Goal: Information Seeking & Learning: Check status

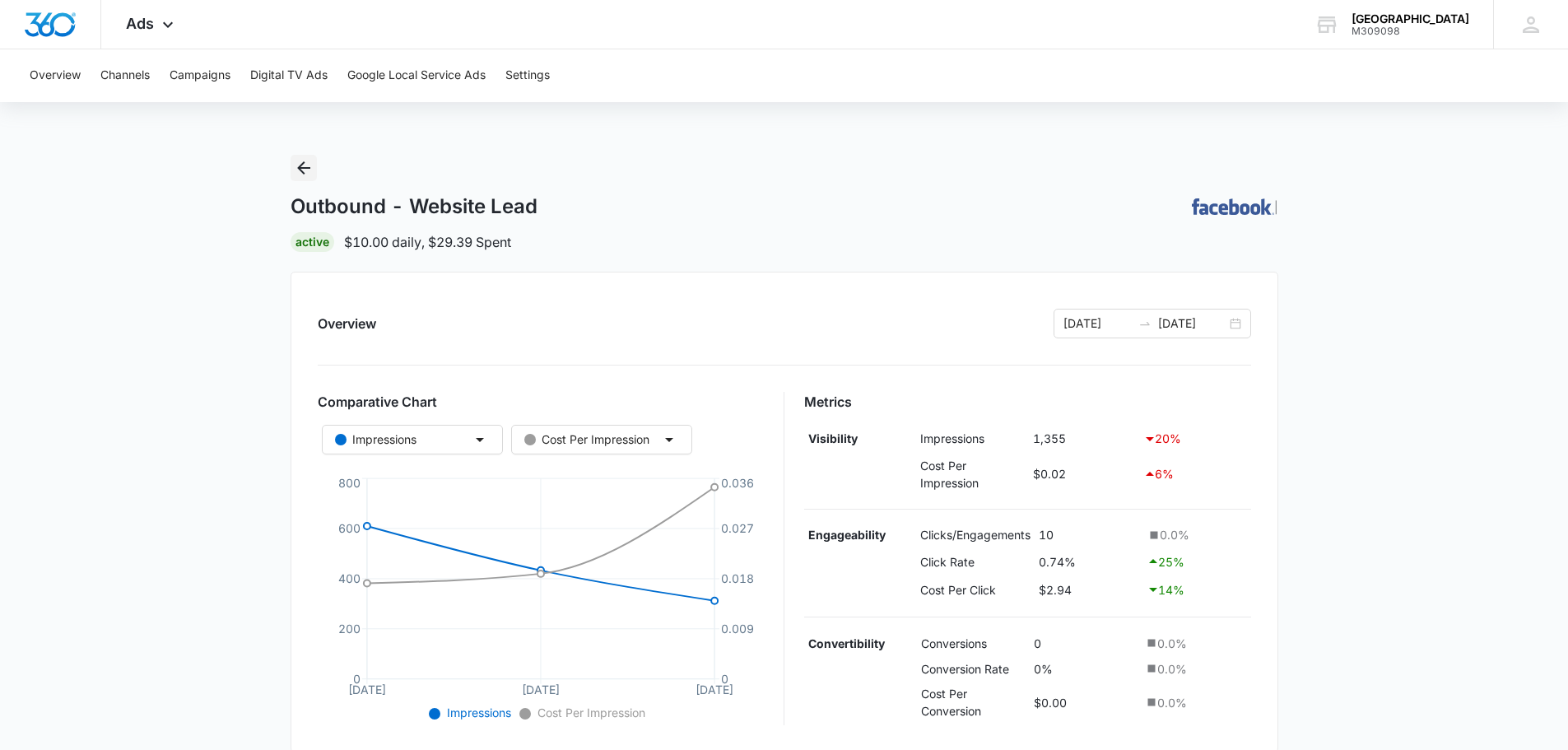
click at [305, 172] on icon "Back" at bounding box center [303, 167] width 20 height 20
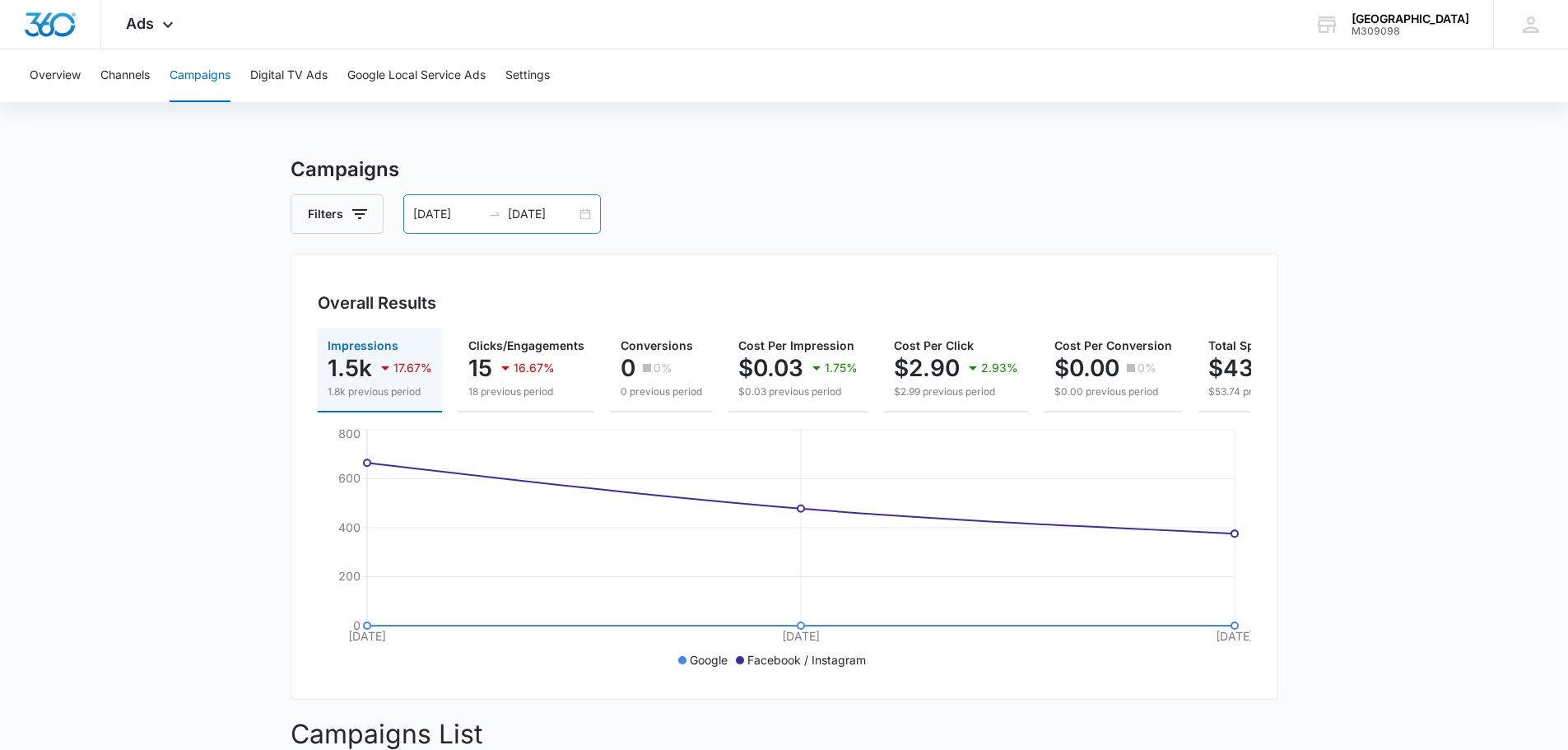
click at [585, 217] on div "10/01/2025 10/03/2025" at bounding box center [502, 214] width 198 height 39
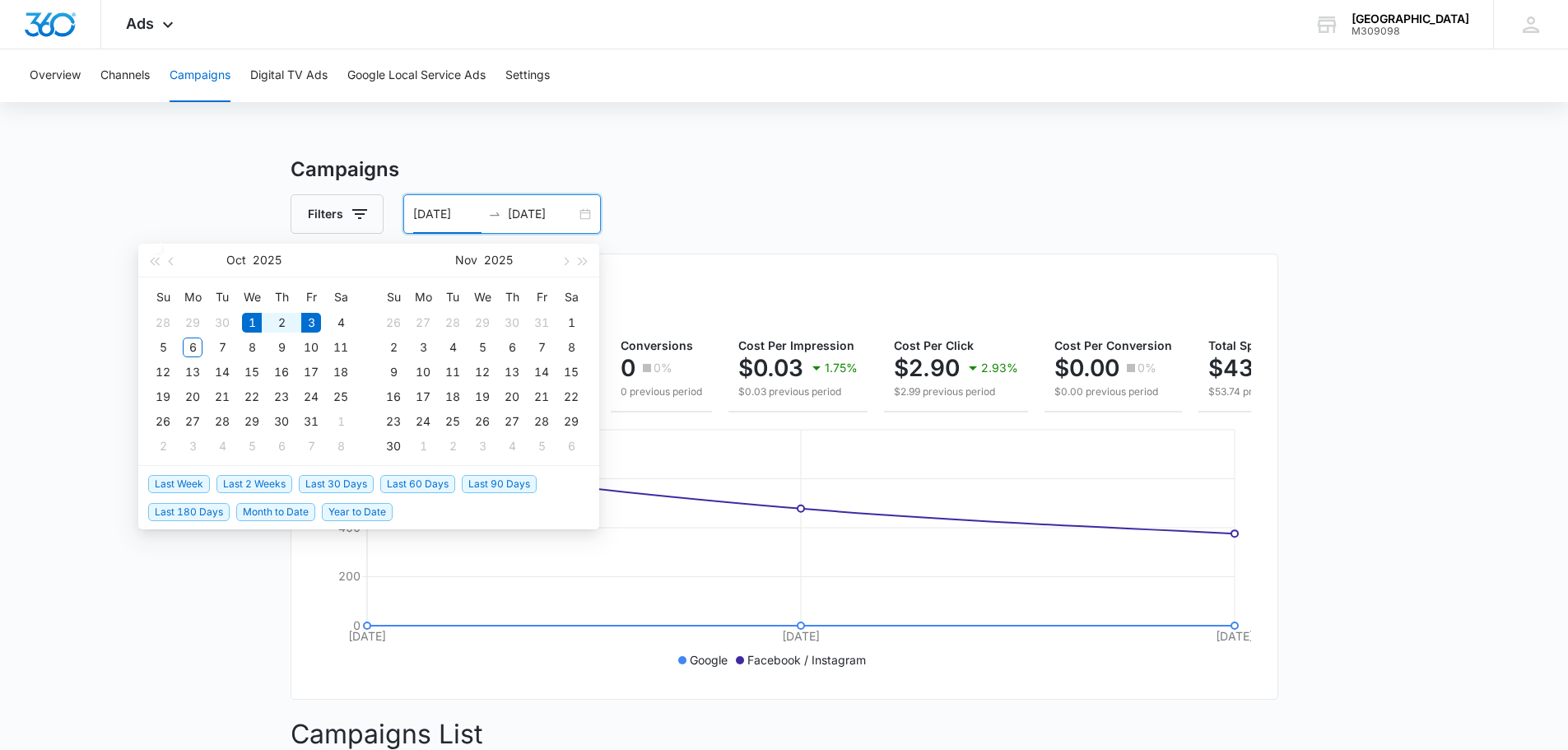
type input "[DATE]"
click at [266, 507] on span "Month to Date" at bounding box center [275, 511] width 79 height 18
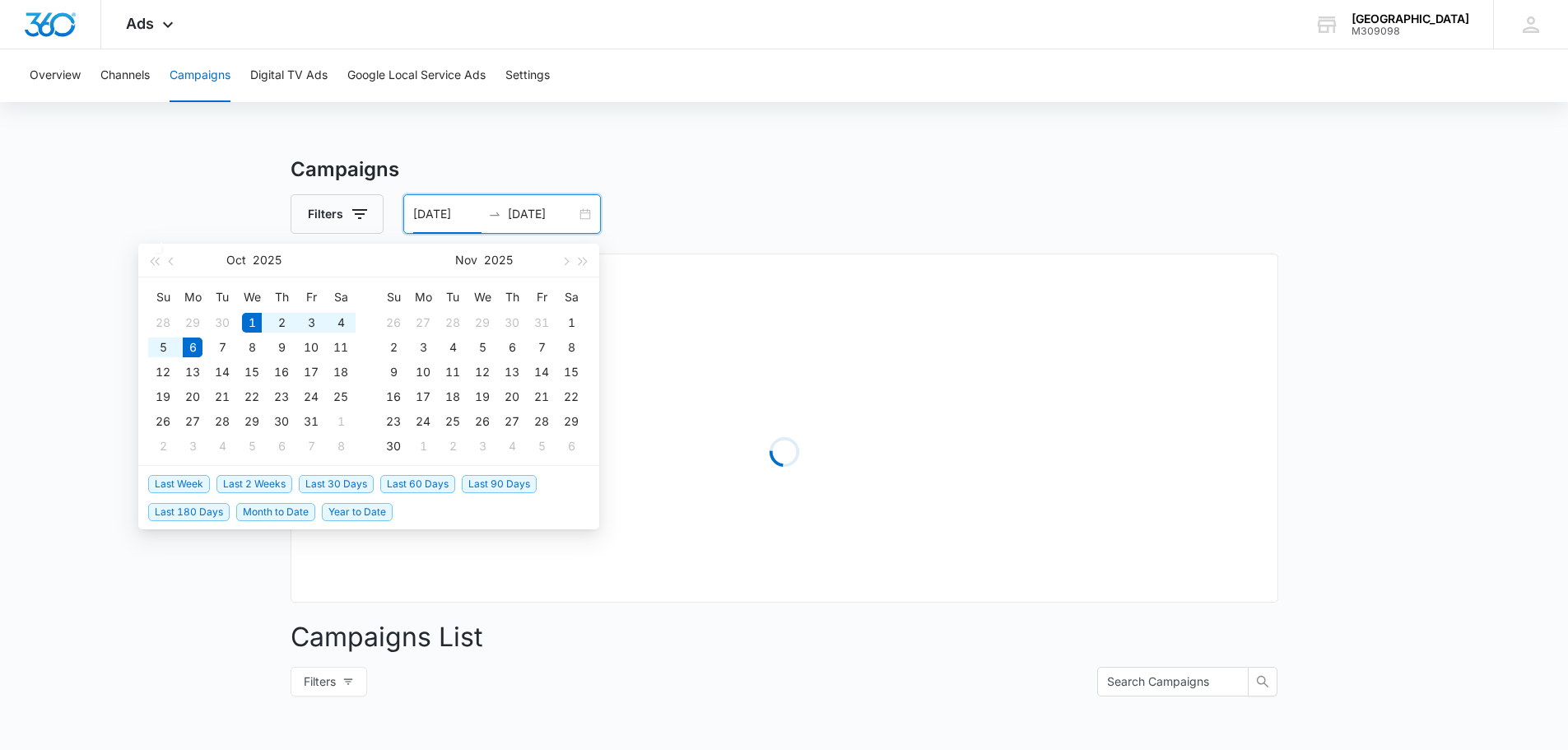
type input "10/06/2025"
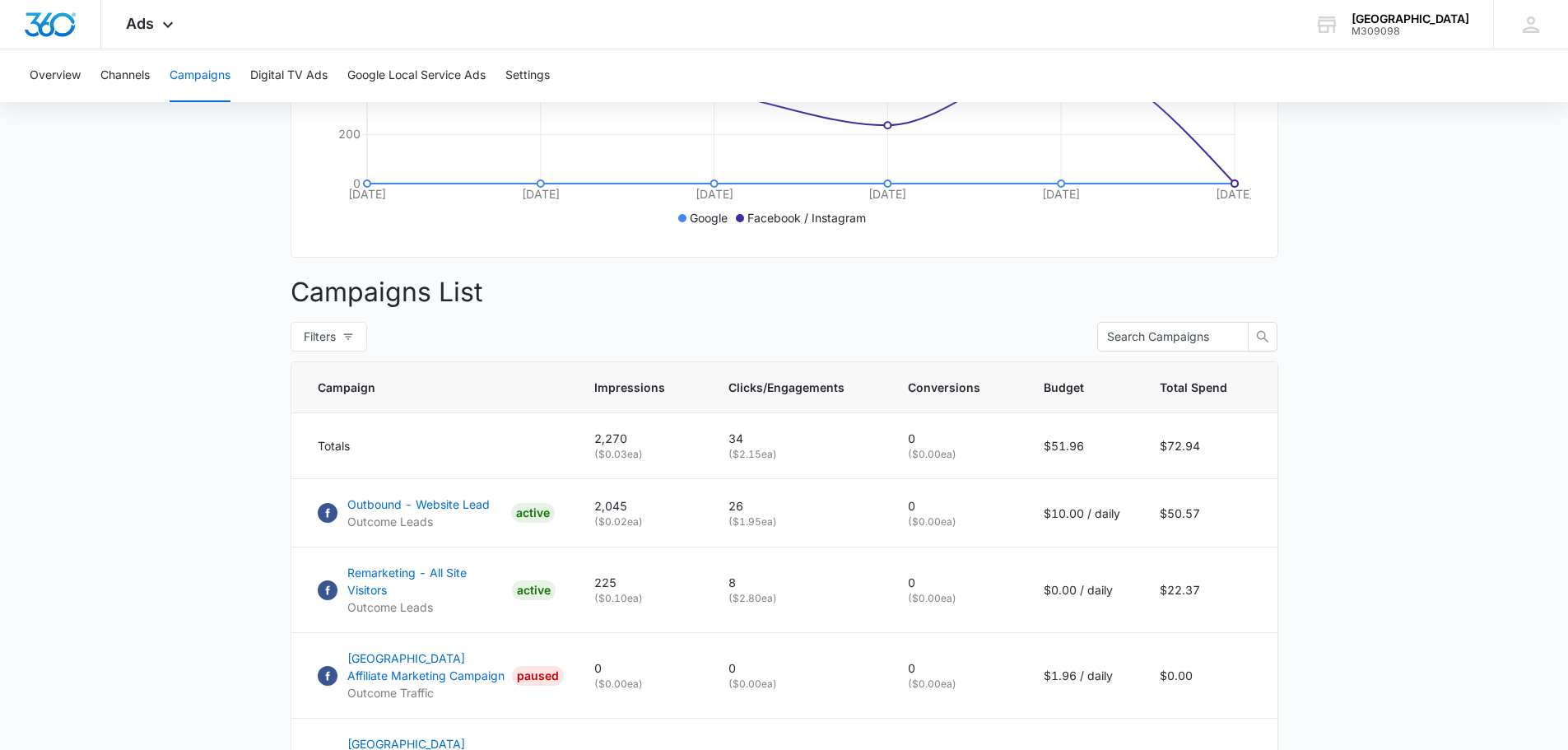
scroll to position [443, 0]
click at [463, 512] on p "Outbound - Website Lead" at bounding box center [418, 503] width 143 height 18
click at [453, 579] on p "Remarketing - All Site Visitors" at bounding box center [425, 580] width 158 height 35
click at [52, 88] on button "Overview" at bounding box center [55, 76] width 51 height 52
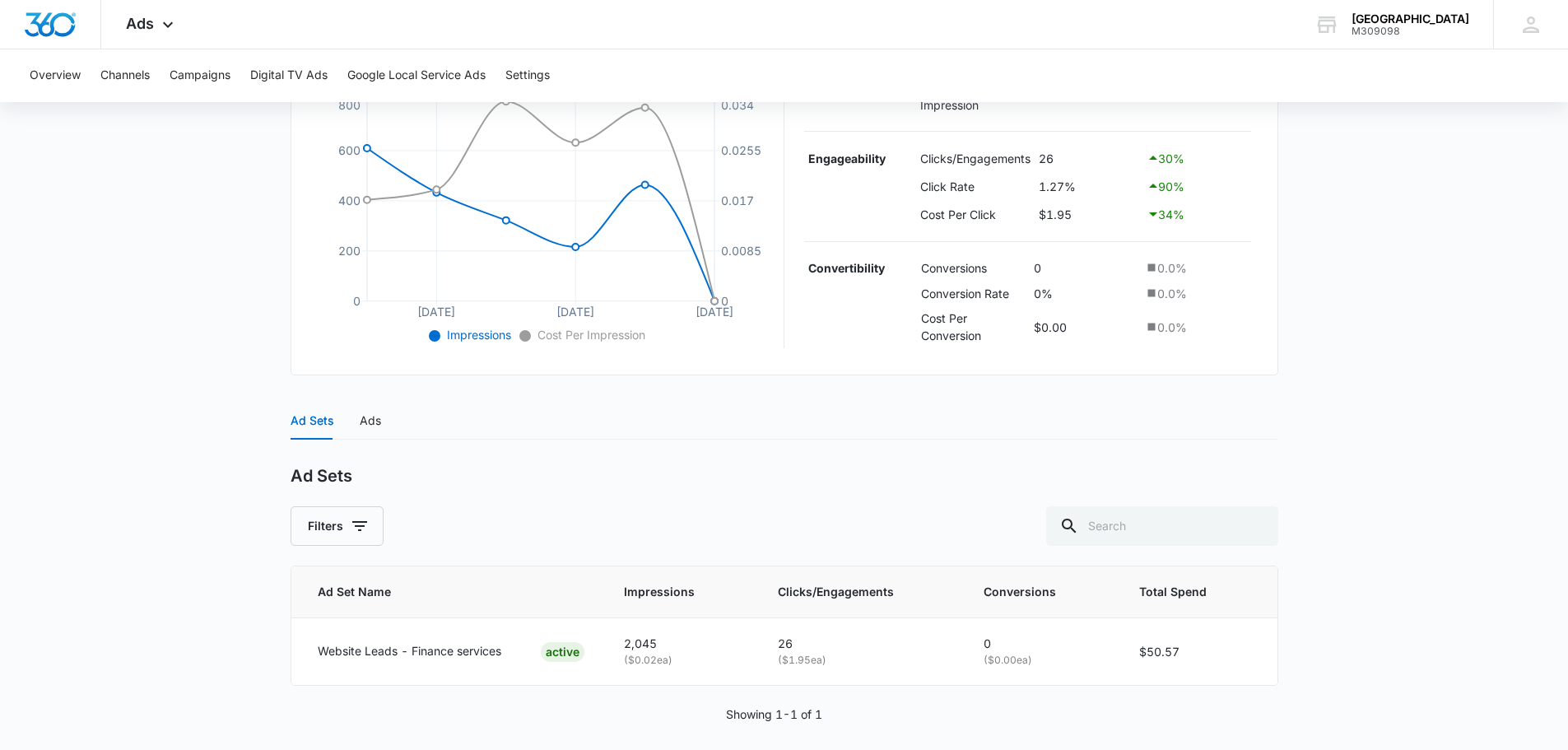
scroll to position [391, 0]
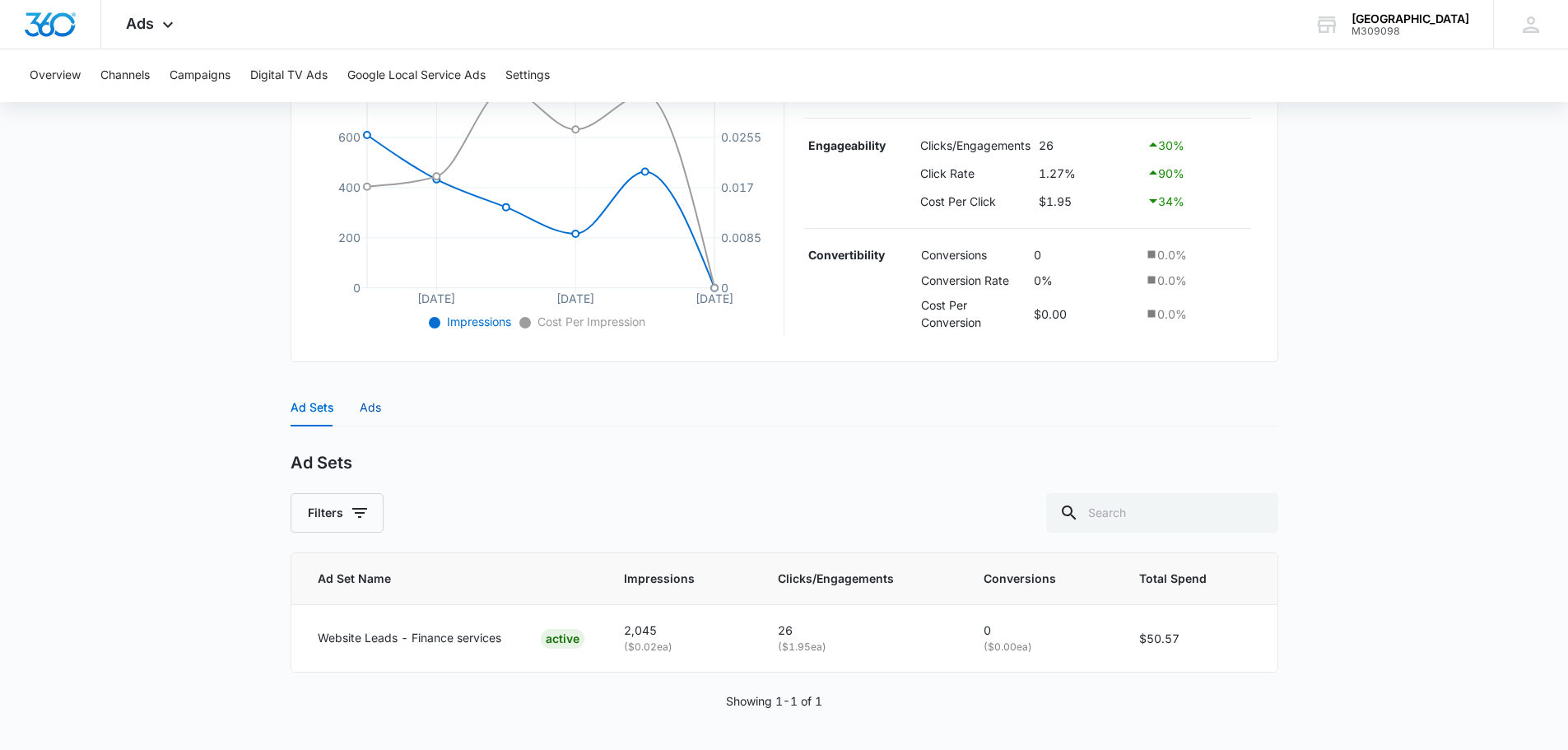
click at [373, 403] on div "Ads" at bounding box center [370, 407] width 21 height 18
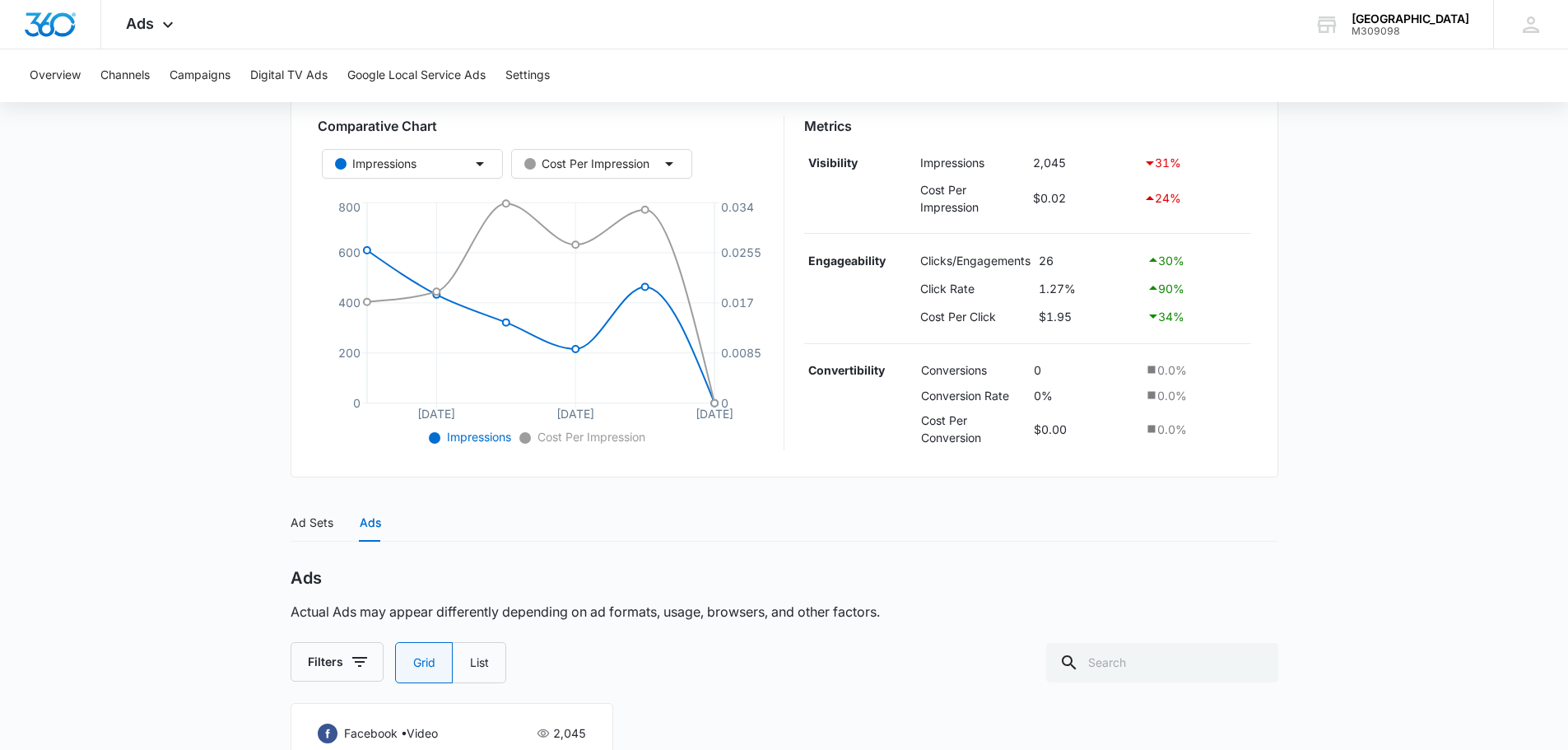
scroll to position [0, 0]
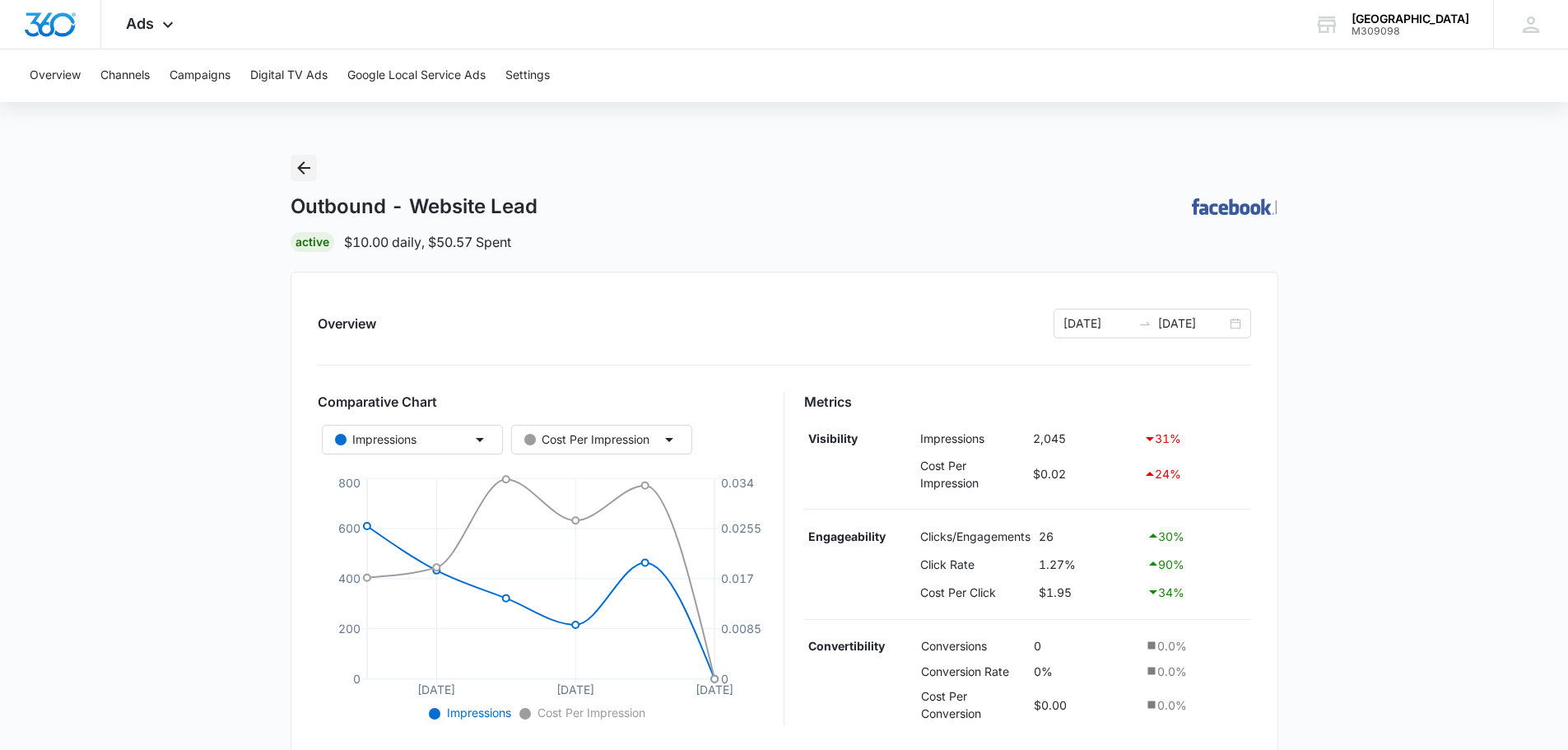
click at [305, 165] on icon "Back" at bounding box center [303, 167] width 20 height 20
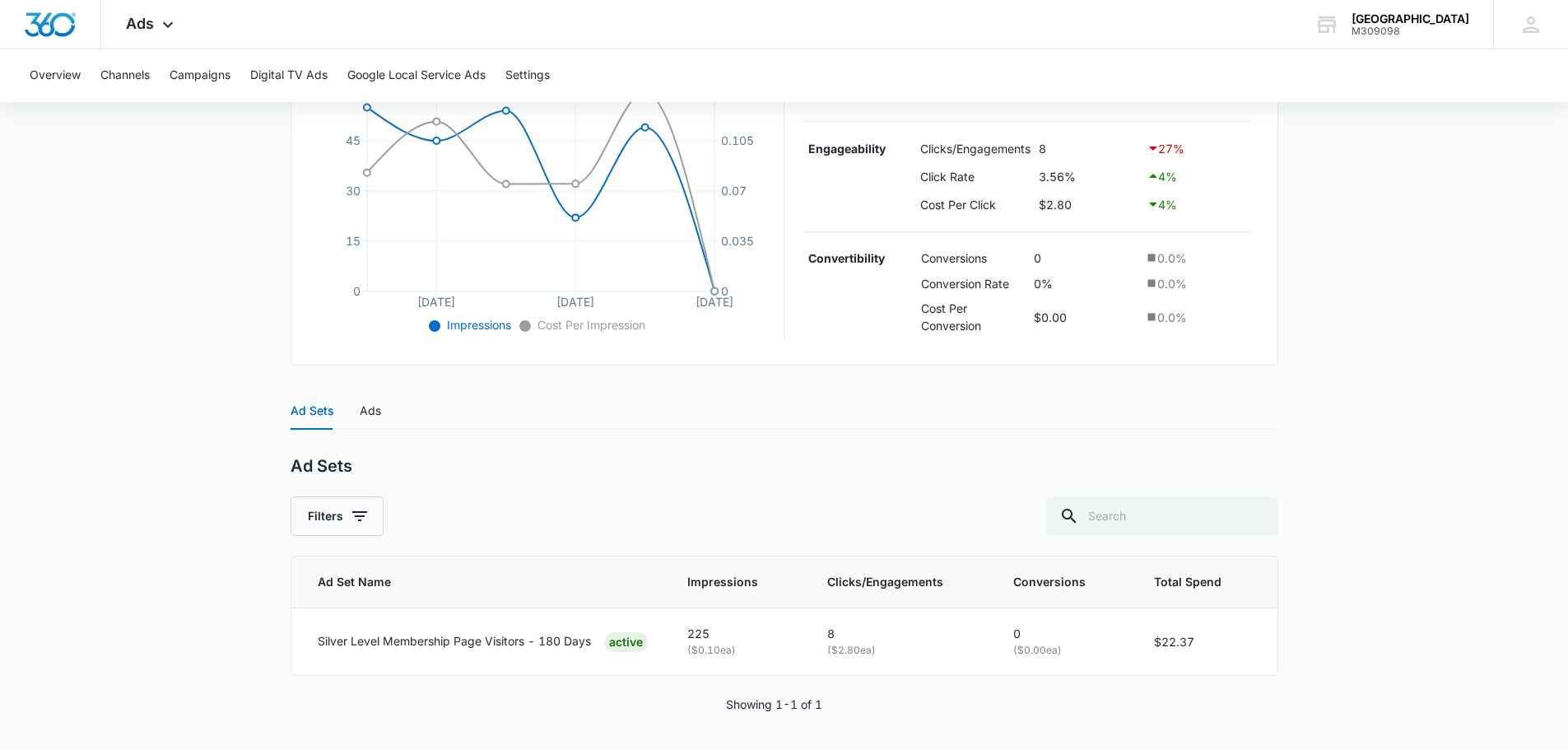
scroll to position [391, 0]
click at [374, 410] on div "Ads" at bounding box center [370, 407] width 21 height 18
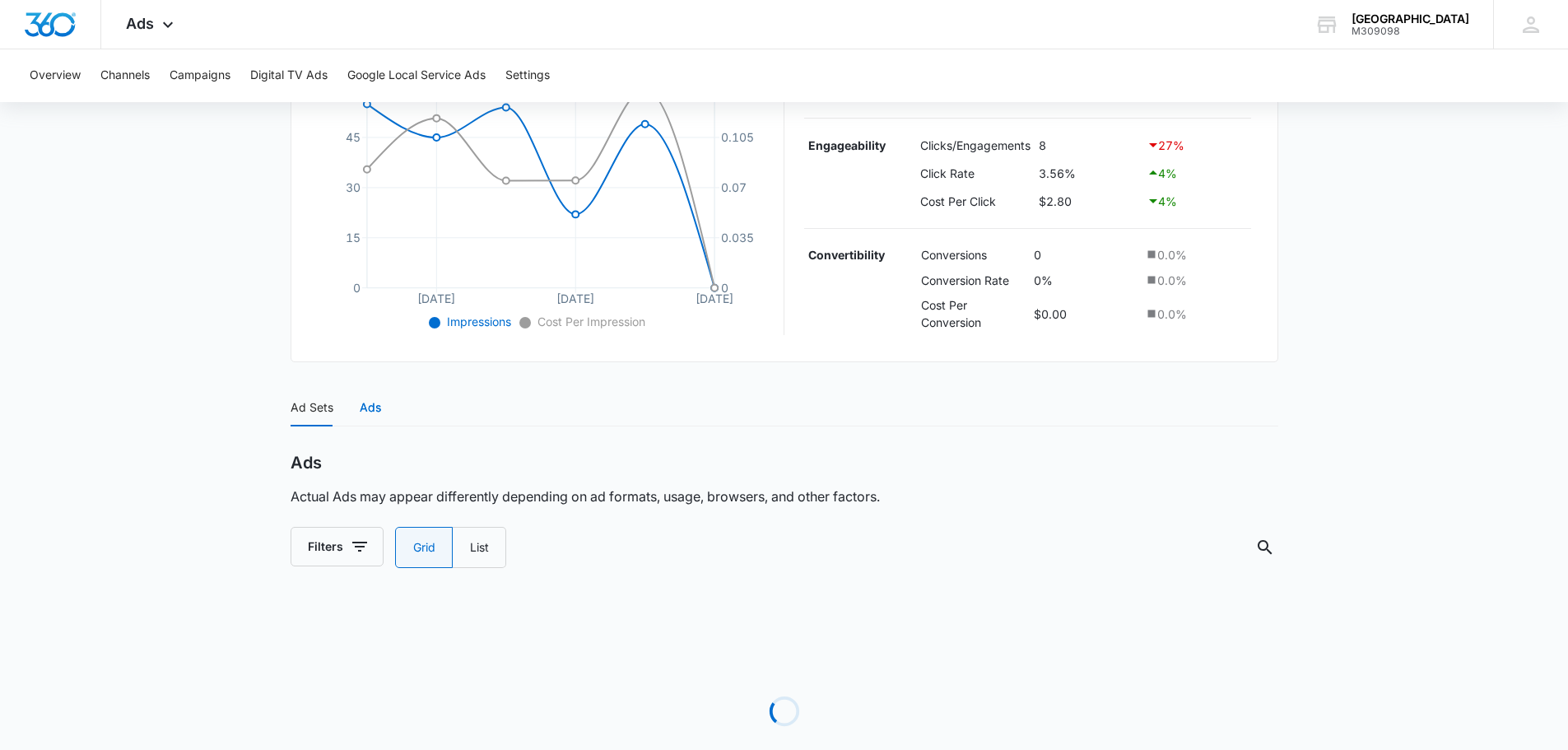
radio input "true"
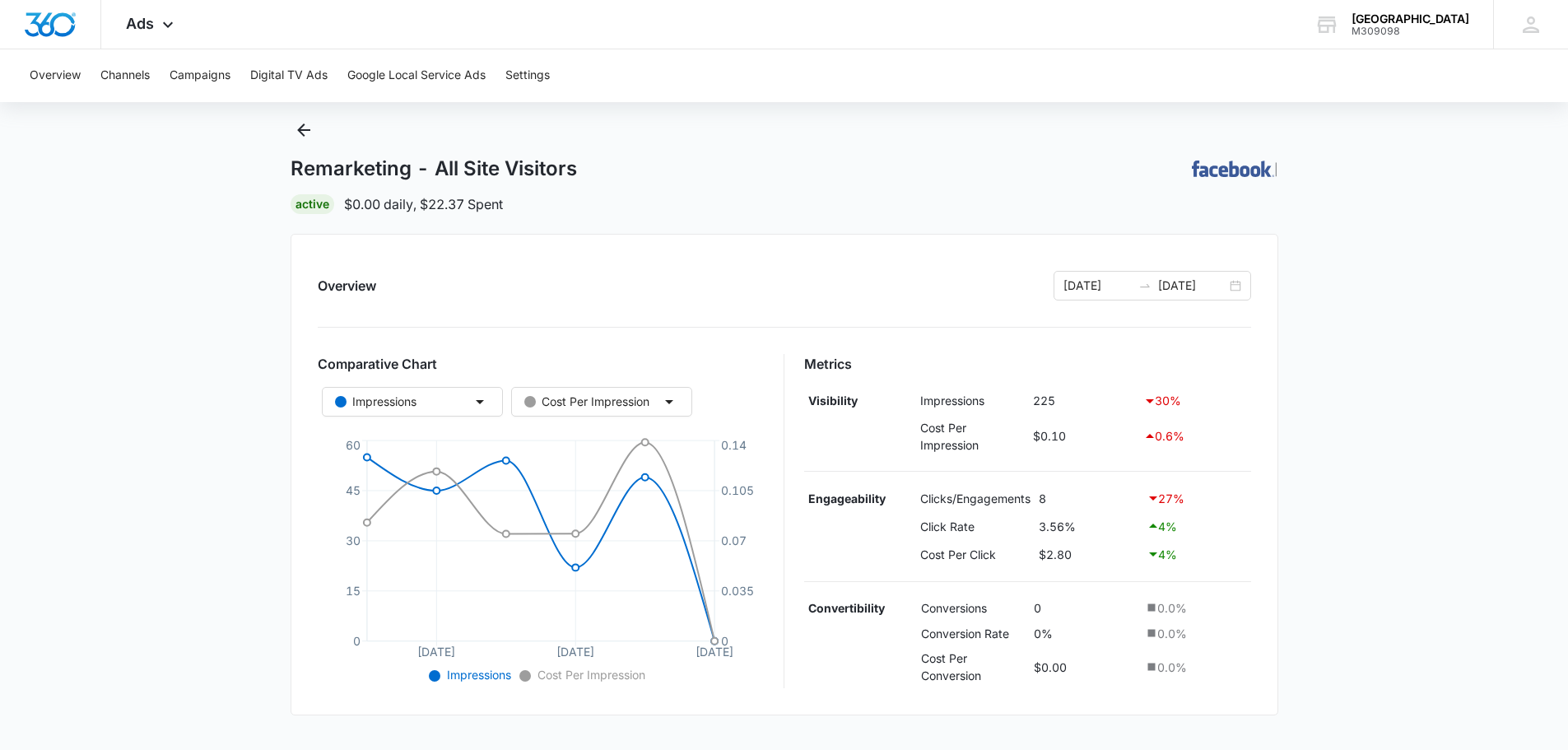
scroll to position [0, 0]
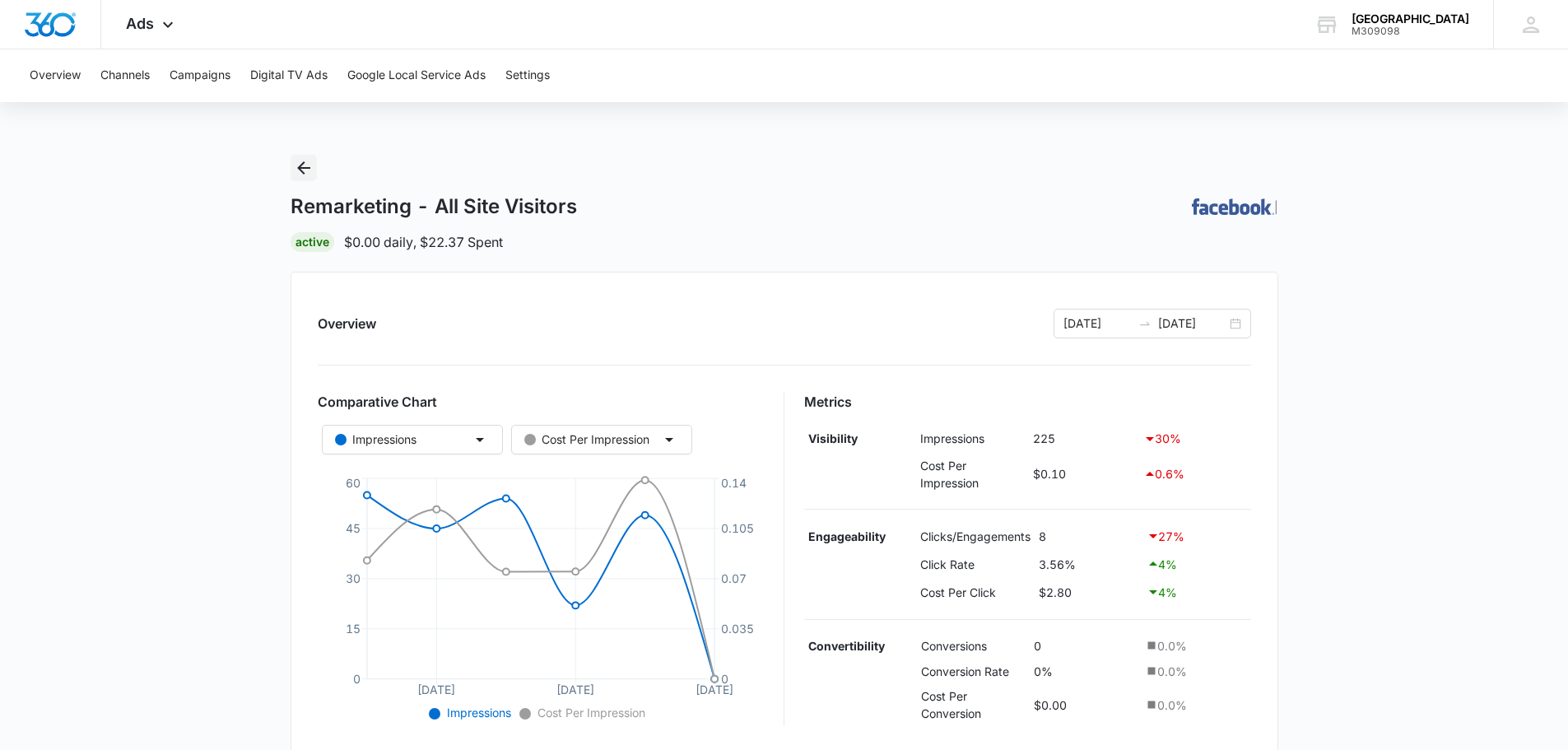
drag, startPoint x: 317, startPoint y: 161, endPoint x: 309, endPoint y: 164, distance: 8.5
click at [309, 164] on div "Remarketing - All Site Visitors | Active $0.00 daily , $22.37 Spent" at bounding box center [784, 203] width 988 height 97
click at [309, 164] on icon "Back" at bounding box center [303, 167] width 20 height 20
